Goal: Information Seeking & Learning: Learn about a topic

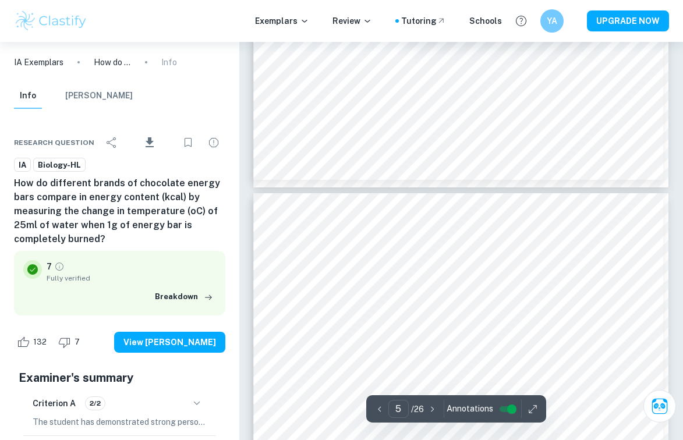
scroll to position [2372, 0]
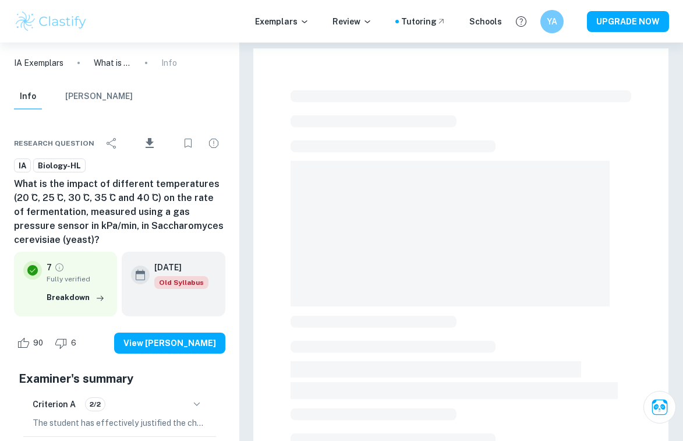
scroll to position [10, 0]
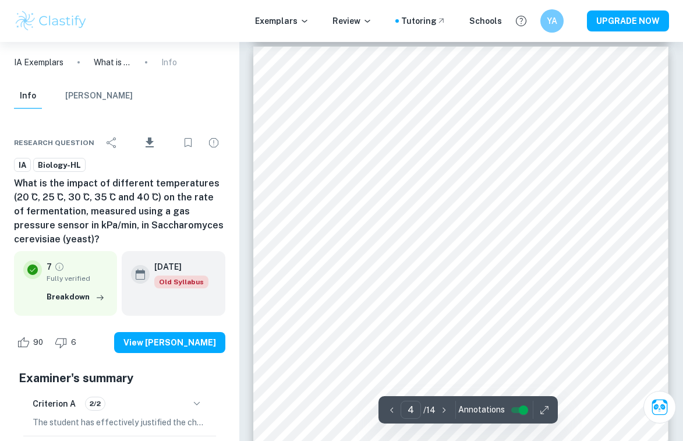
scroll to position [1922, 0]
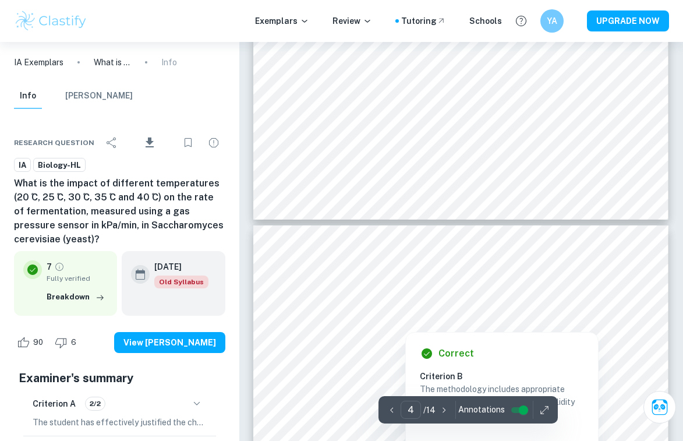
type input "5"
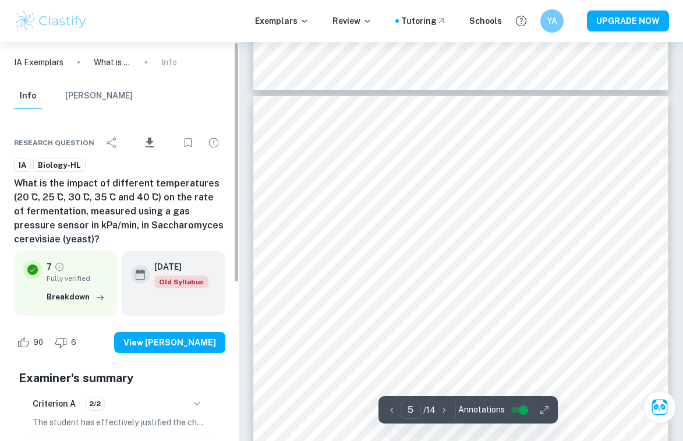
scroll to position [8, 0]
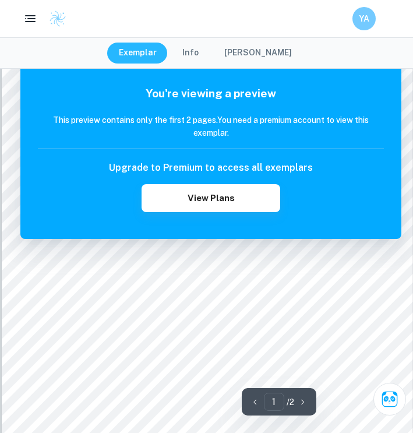
scroll to position [80, 0]
